Goal: Use online tool/utility: Utilize a website feature to perform a specific function

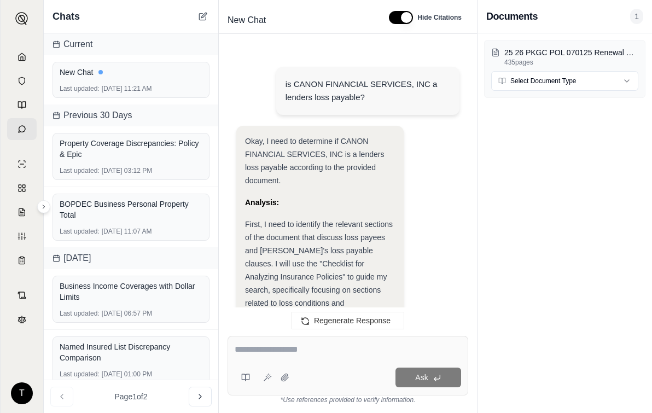
click at [16, 57] on link at bounding box center [22, 57] width 30 height 22
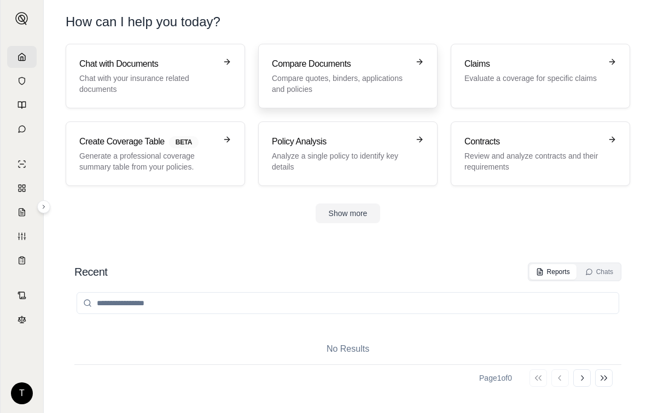
click at [341, 68] on h3 "Compare Documents" at bounding box center [340, 63] width 137 height 13
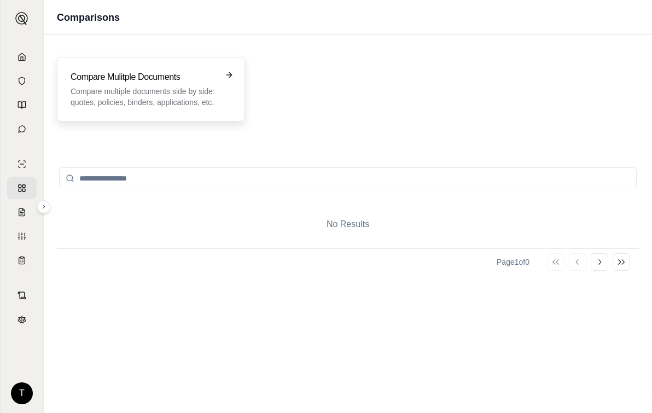
click at [171, 98] on p "Compare multiple documents side by side: quotes, policies, binders, application…" at bounding box center [143, 97] width 145 height 22
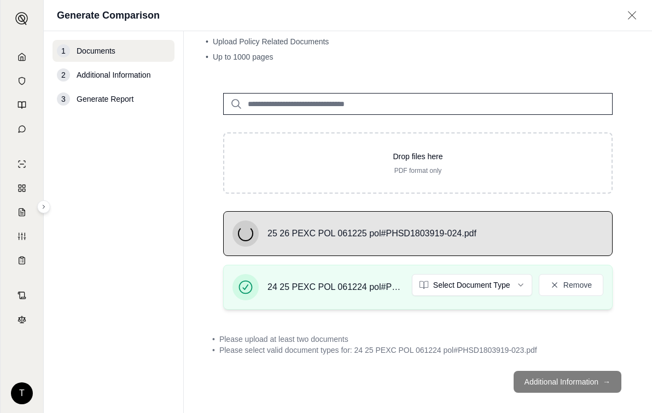
scroll to position [37, 0]
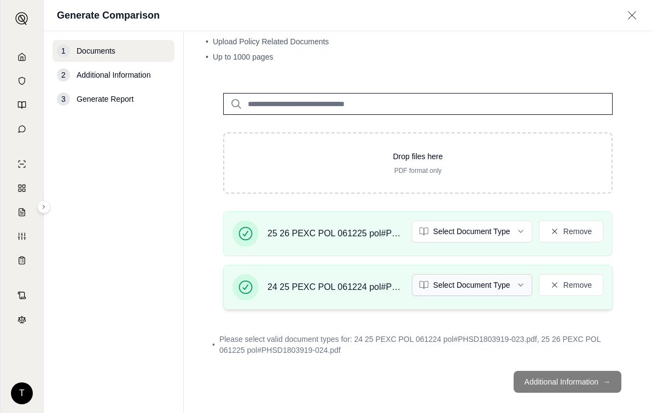
click at [505, 285] on html "T Generate Comparison 1 Documents 2 Additional Information 3 Generate Report Do…" at bounding box center [326, 206] width 652 height 413
click at [510, 230] on html "T Generate Comparison 1 Documents 2 Additional Information 3 Generate Report Do…" at bounding box center [326, 206] width 652 height 413
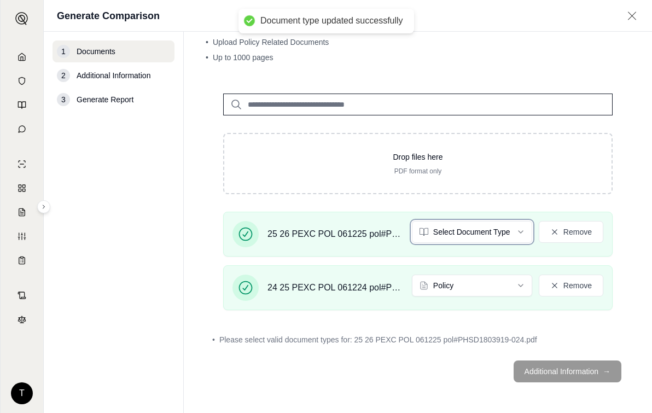
scroll to position [7, 0]
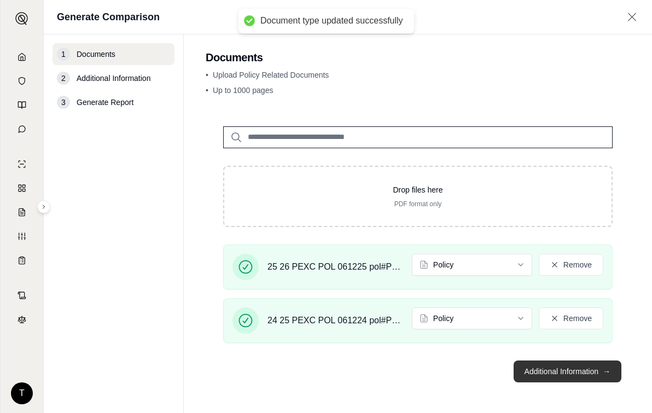
click at [545, 371] on button "Additional Information →" at bounding box center [567, 371] width 108 height 22
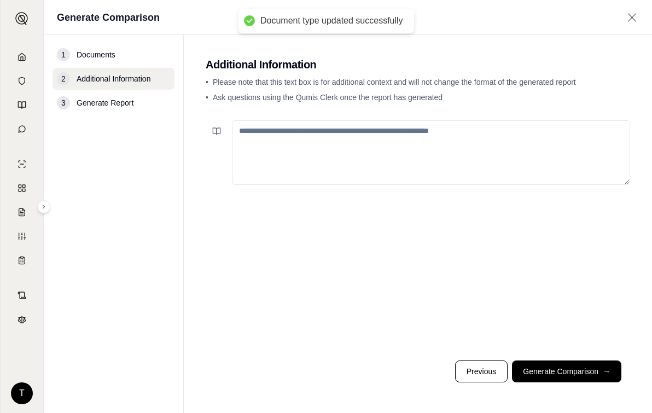
click at [242, 135] on textarea at bounding box center [431, 152] width 398 height 65
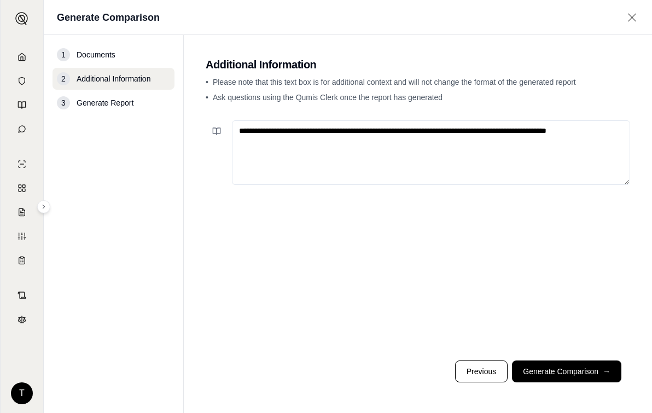
click at [275, 141] on textarea "**********" at bounding box center [431, 152] width 398 height 65
paste textarea "**********"
drag, startPoint x: 431, startPoint y: 132, endPoint x: 478, endPoint y: 145, distance: 48.7
click at [478, 145] on textarea "**********" at bounding box center [431, 152] width 398 height 65
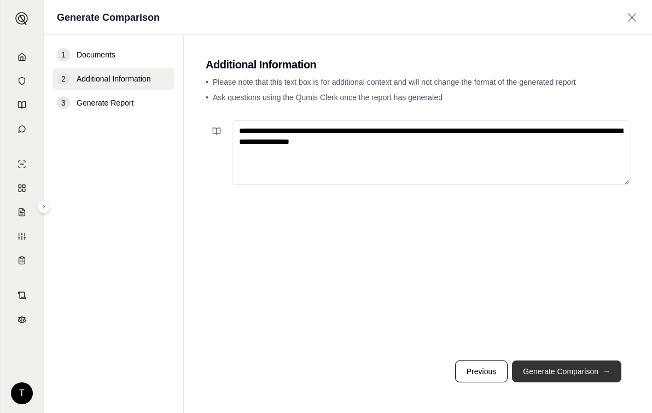
type textarea "**********"
click at [559, 372] on button "Generate Comparison →" at bounding box center [566, 371] width 109 height 22
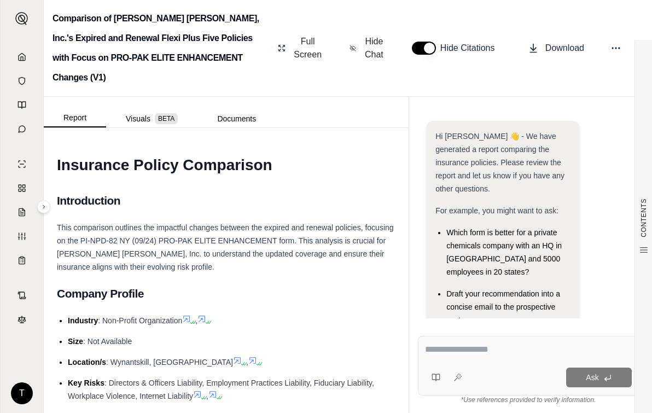
scroll to position [212, 0]
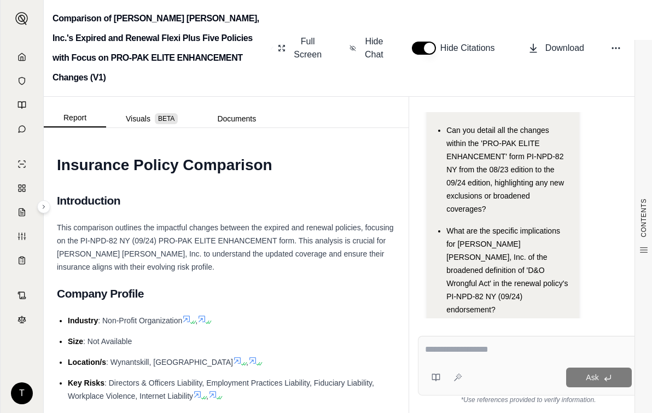
click at [313, 335] on li "Size : Not Available" at bounding box center [231, 341] width 327 height 13
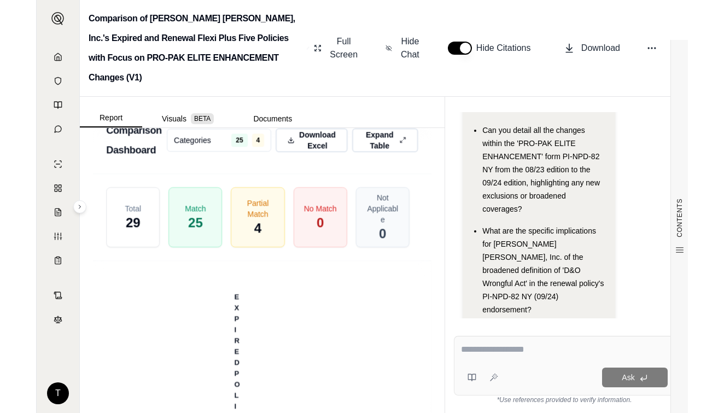
scroll to position [3499, 0]
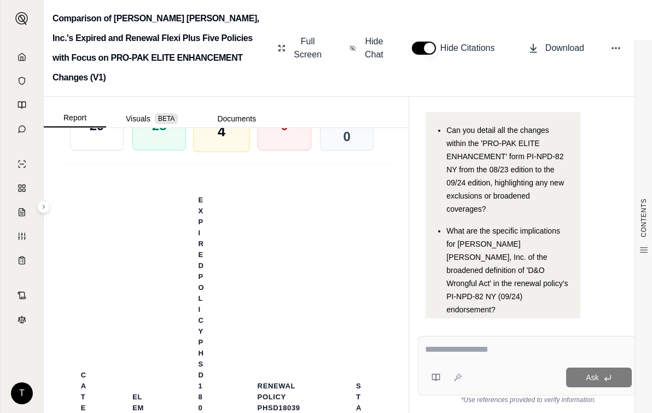
click at [207, 152] on div "Partial Match 4" at bounding box center [222, 120] width 56 height 63
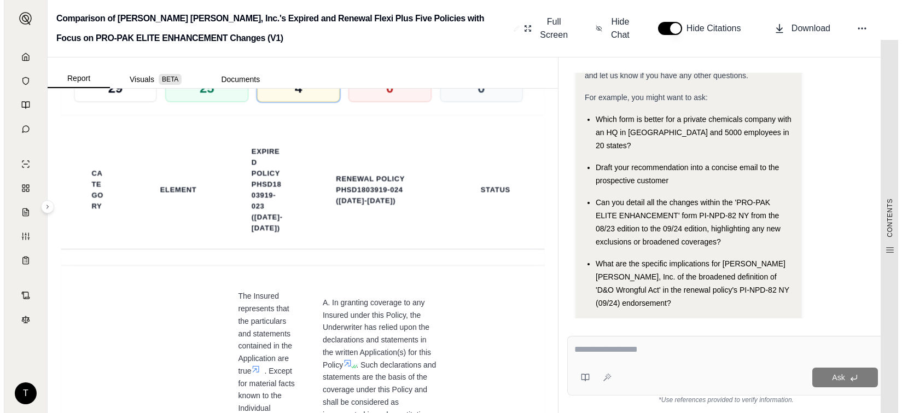
scroll to position [2889, 0]
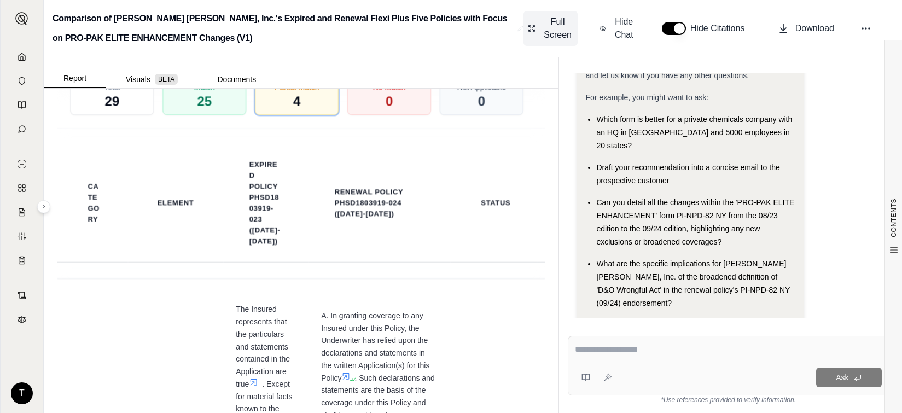
click at [533, 29] on icon at bounding box center [532, 28] width 8 height 11
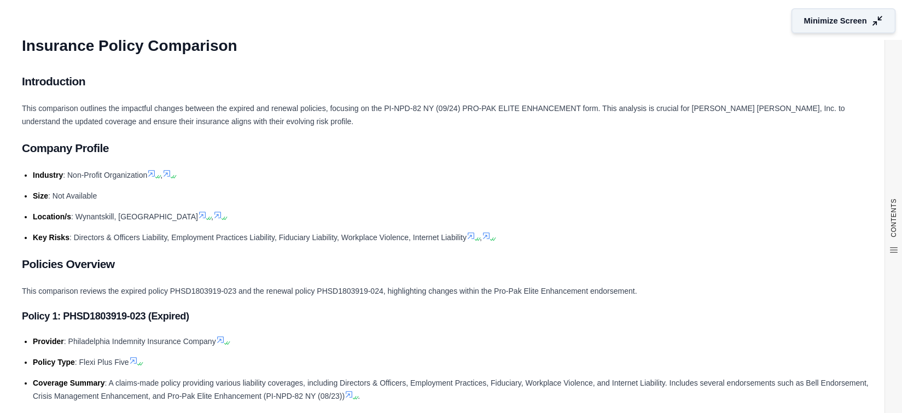
click at [651, 17] on icon at bounding box center [876, 20] width 11 height 11
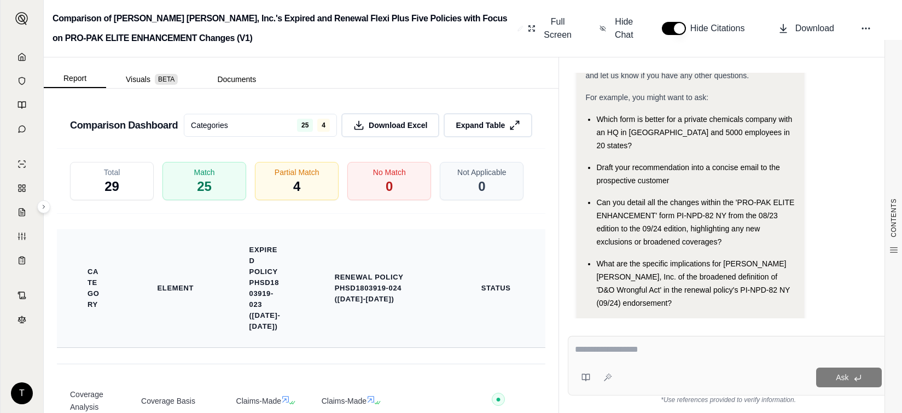
scroll to position [2843, 0]
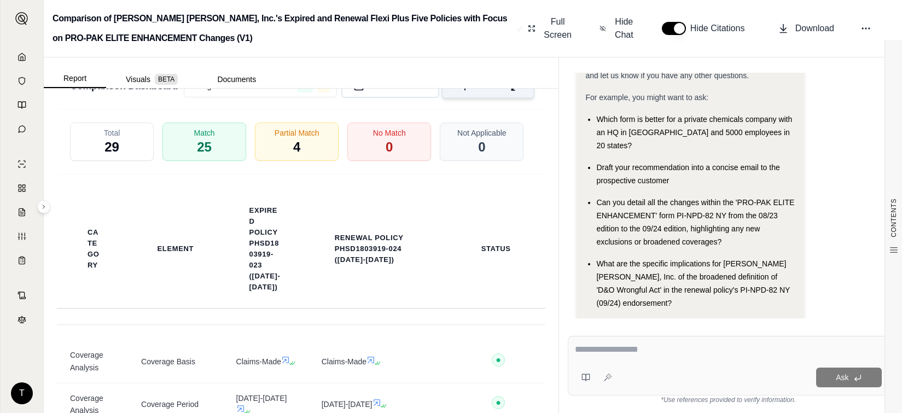
click at [510, 91] on icon at bounding box center [515, 85] width 11 height 11
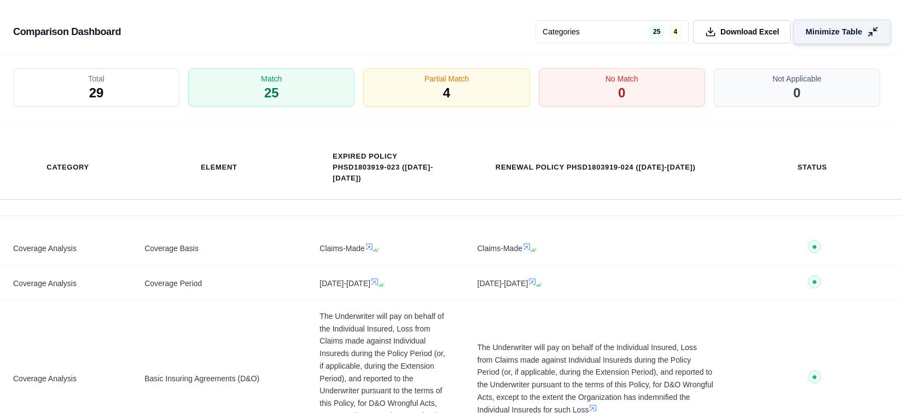
scroll to position [2484, 0]
click at [431, 95] on div "Partial Match 4" at bounding box center [446, 88] width 174 height 40
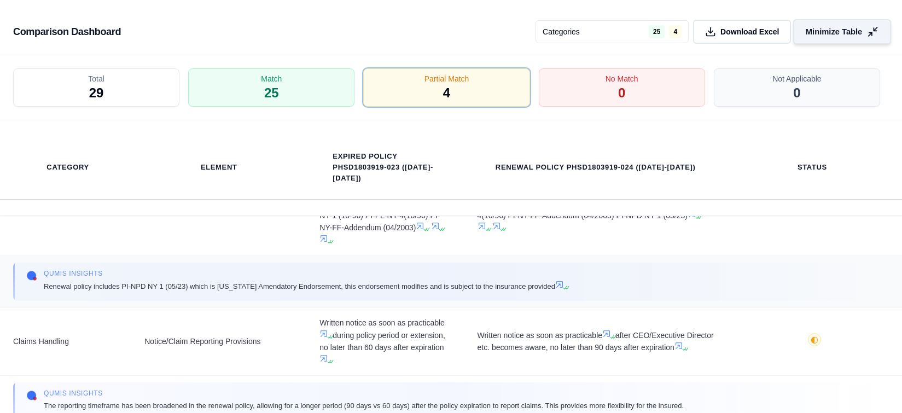
scroll to position [461, 0]
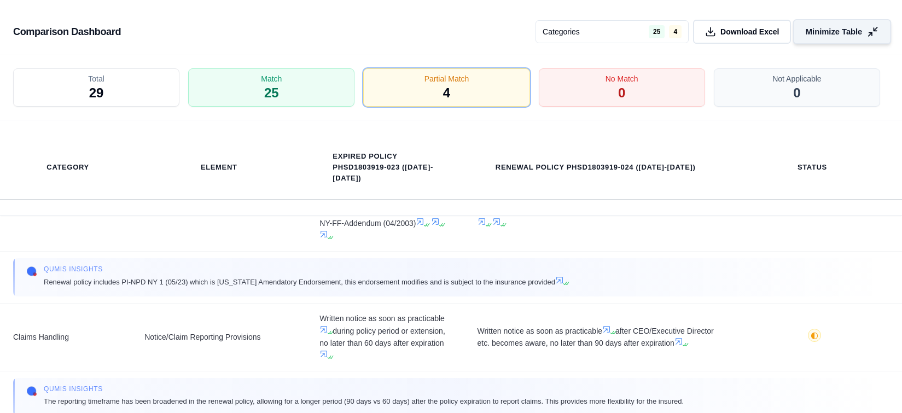
click at [651, 34] on line at bounding box center [869, 34] width 3 height 3
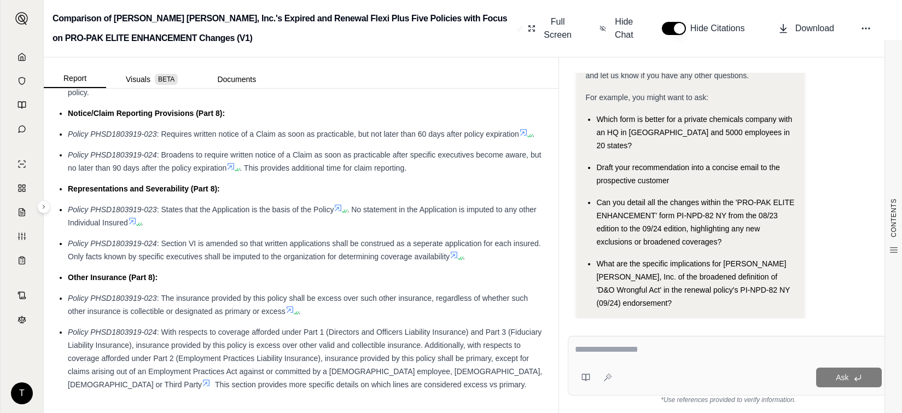
drag, startPoint x: 350, startPoint y: 134, endPoint x: 387, endPoint y: 169, distance: 50.7
click at [350, 134] on span ": Requires written notice of a Claim as soon as practicable, but not later than…" at bounding box center [338, 134] width 362 height 9
paste textarea "**********"
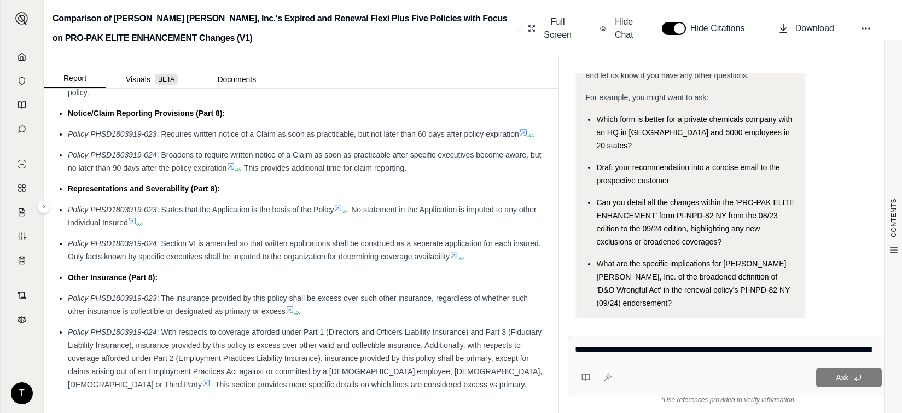
scroll to position [61, 0]
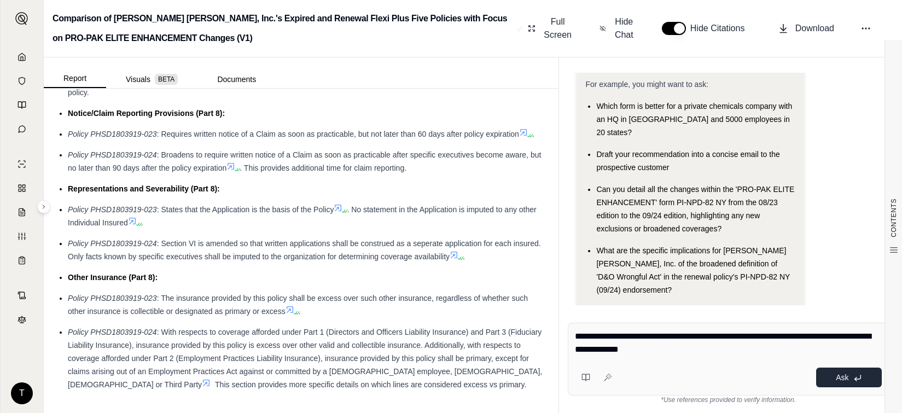
type textarea "**********"
click at [651, 372] on button "Ask" at bounding box center [849, 377] width 66 height 20
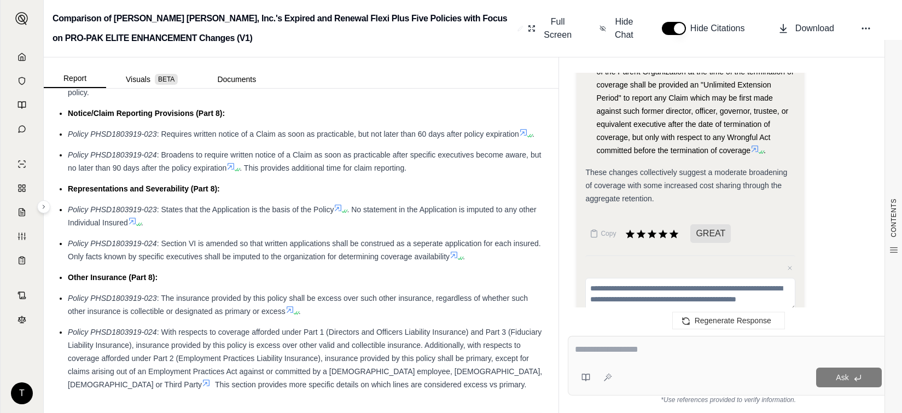
scroll to position [0, 0]
type textarea "**********"
click at [651, 319] on button "Submit" at bounding box center [780, 326] width 29 height 15
click at [585, 350] on textarea at bounding box center [728, 349] width 307 height 13
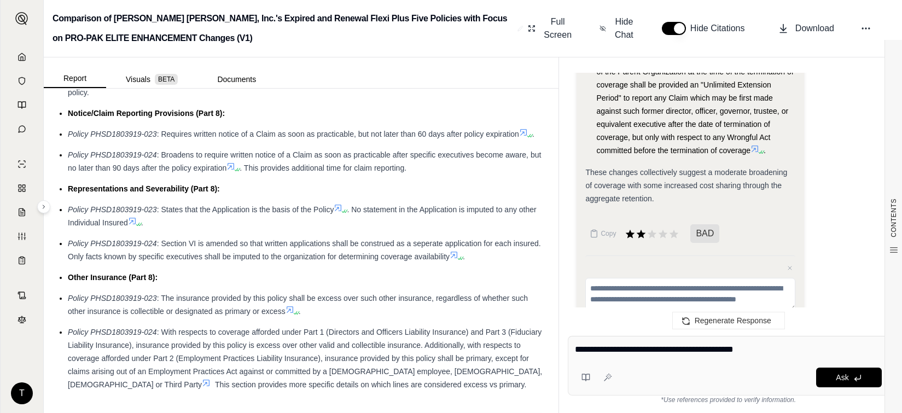
type textarea "**********"
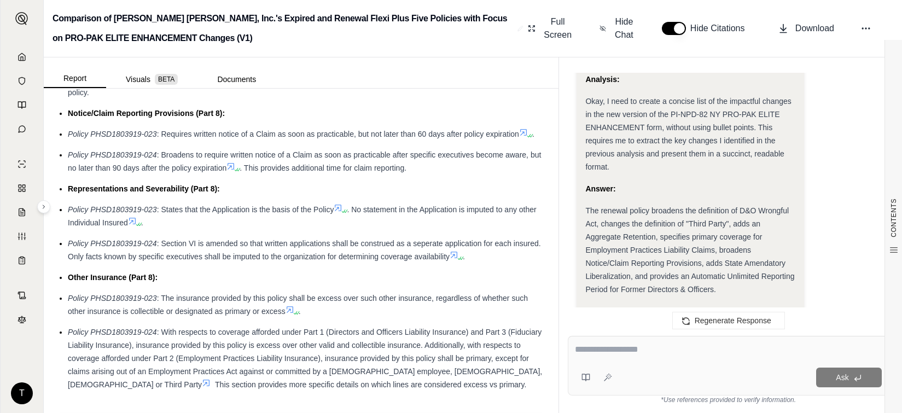
scroll to position [4209, 0]
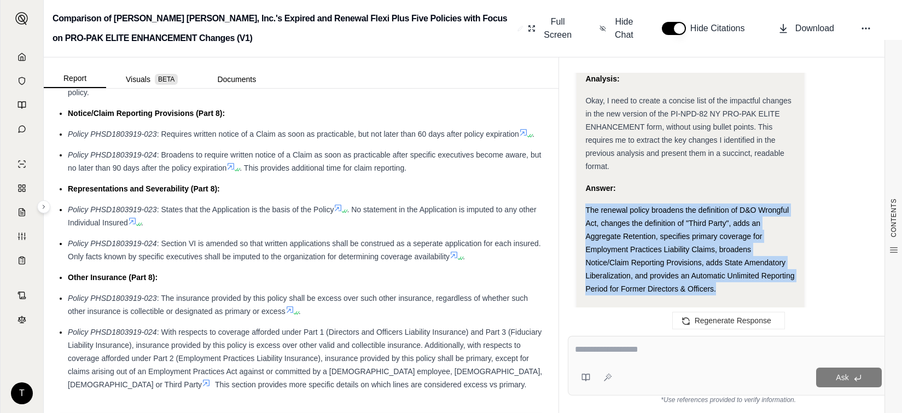
drag, startPoint x: 586, startPoint y: 168, endPoint x: 727, endPoint y: 245, distance: 160.5
click at [651, 245] on div "The renewal policy broadens the definition of D&O Wrongful Act, changes the def…" at bounding box center [690, 249] width 210 height 92
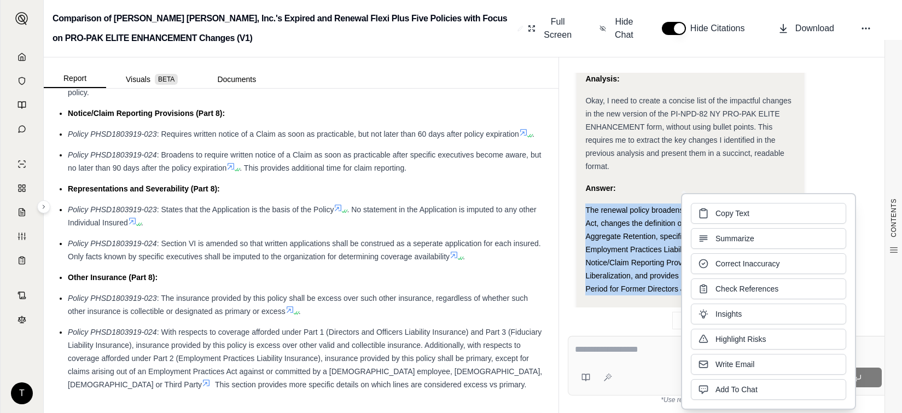
drag, startPoint x: 727, startPoint y: 245, endPoint x: 670, endPoint y: 218, distance: 63.6
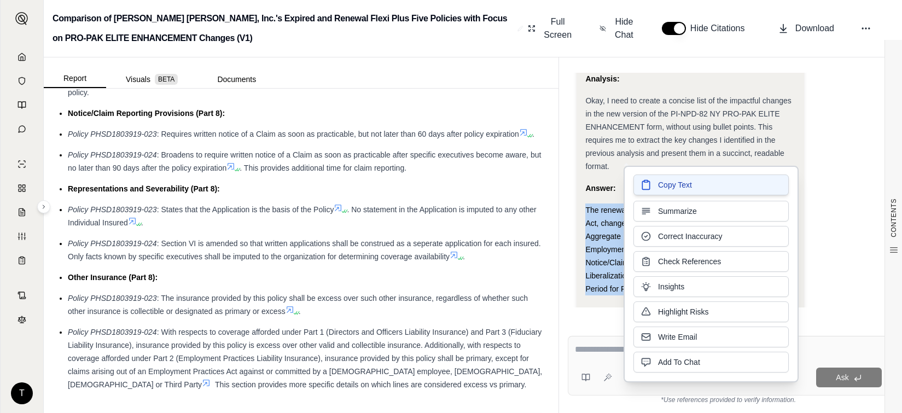
drag, startPoint x: 670, startPoint y: 218, endPoint x: 662, endPoint y: 186, distance: 32.1
click at [651, 186] on span "Copy Text" at bounding box center [675, 184] width 34 height 11
